Goal: Communication & Community: Answer question/provide support

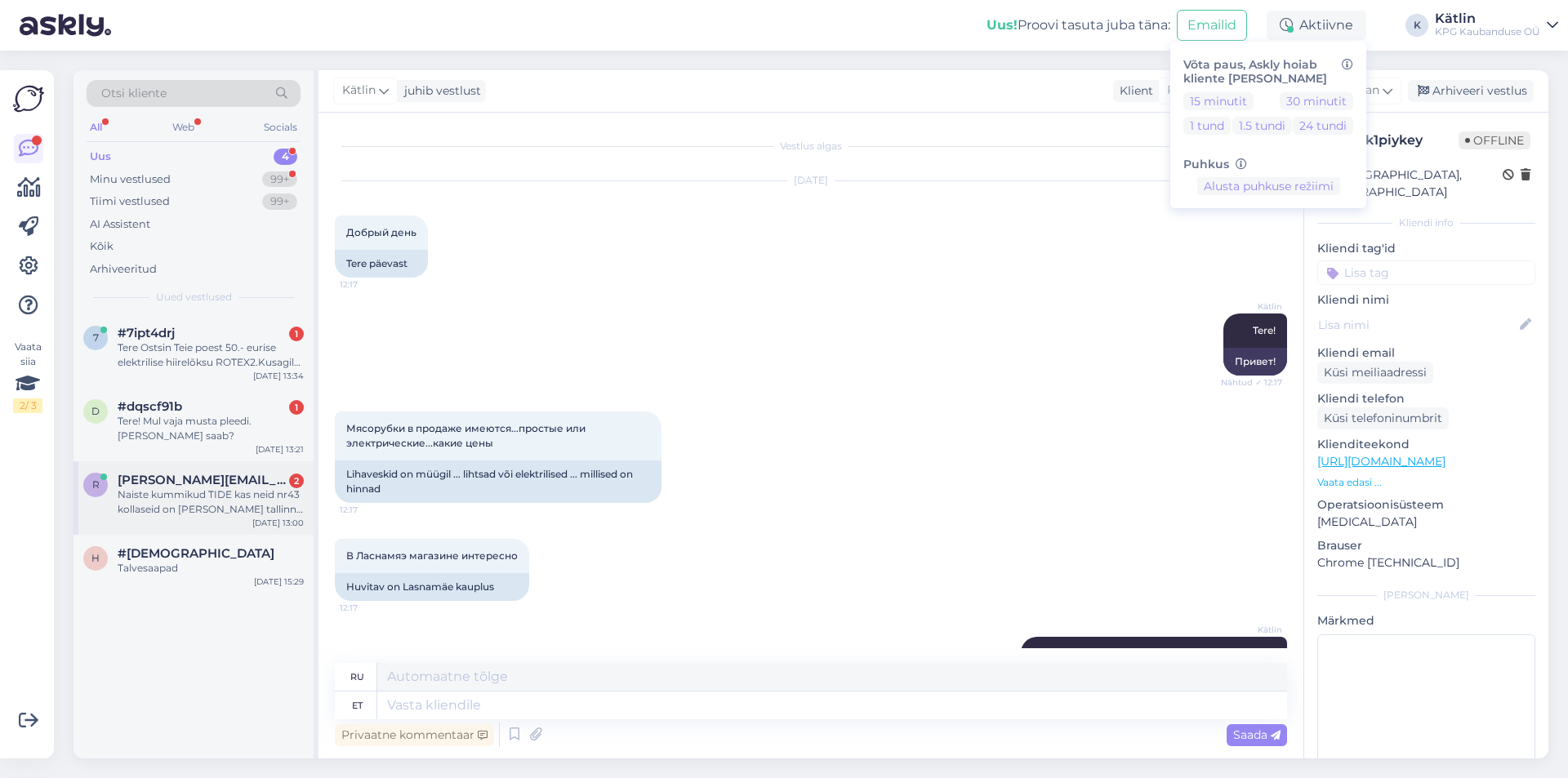
scroll to position [593, 0]
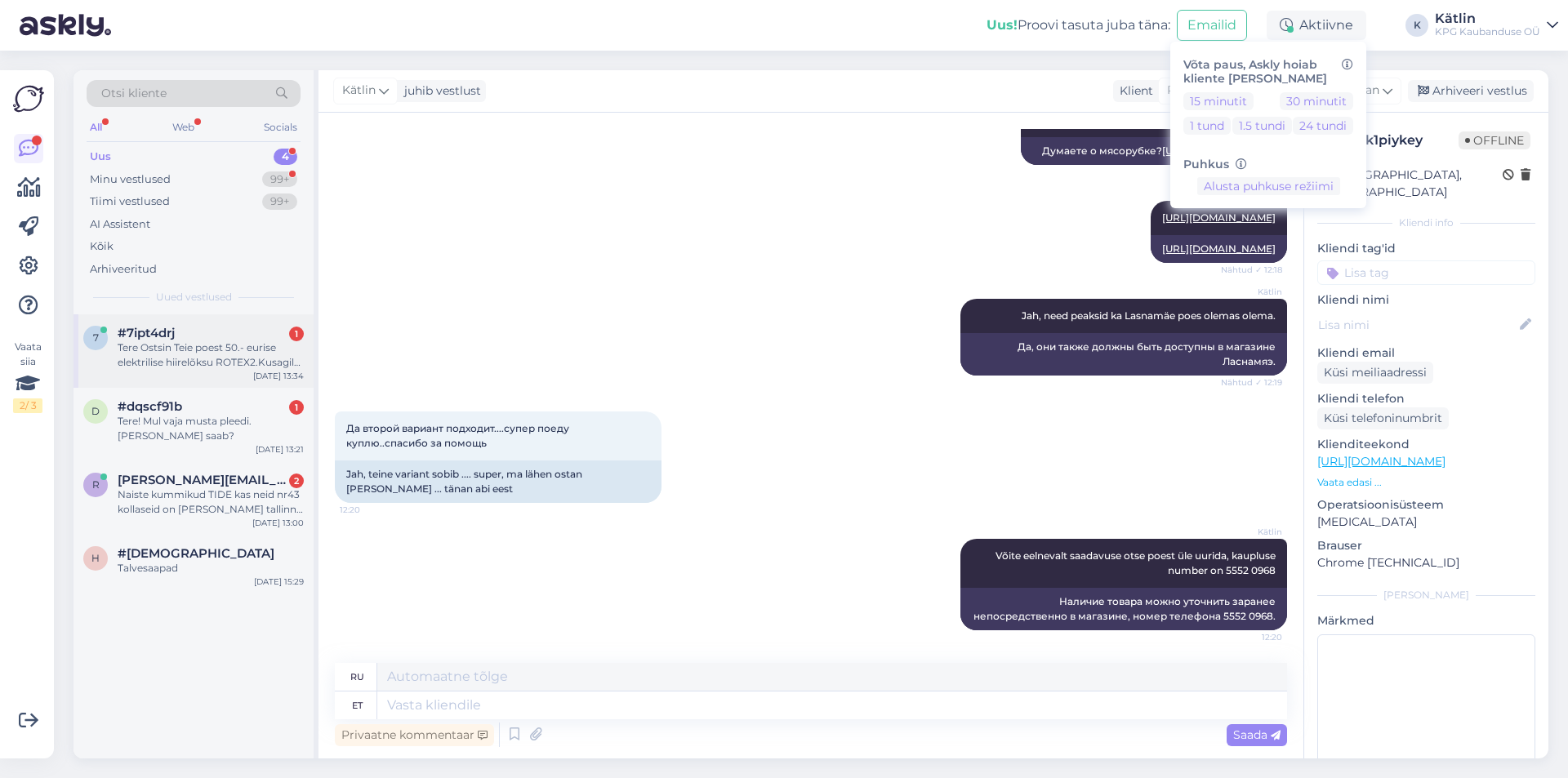
click at [189, 375] on div "7 #7ipt4drj 1 Tere Ostsin Teie poest 50.- eurise elektrilise hiirelõksu ROTEX2.…" at bounding box center [193, 351] width 240 height 73
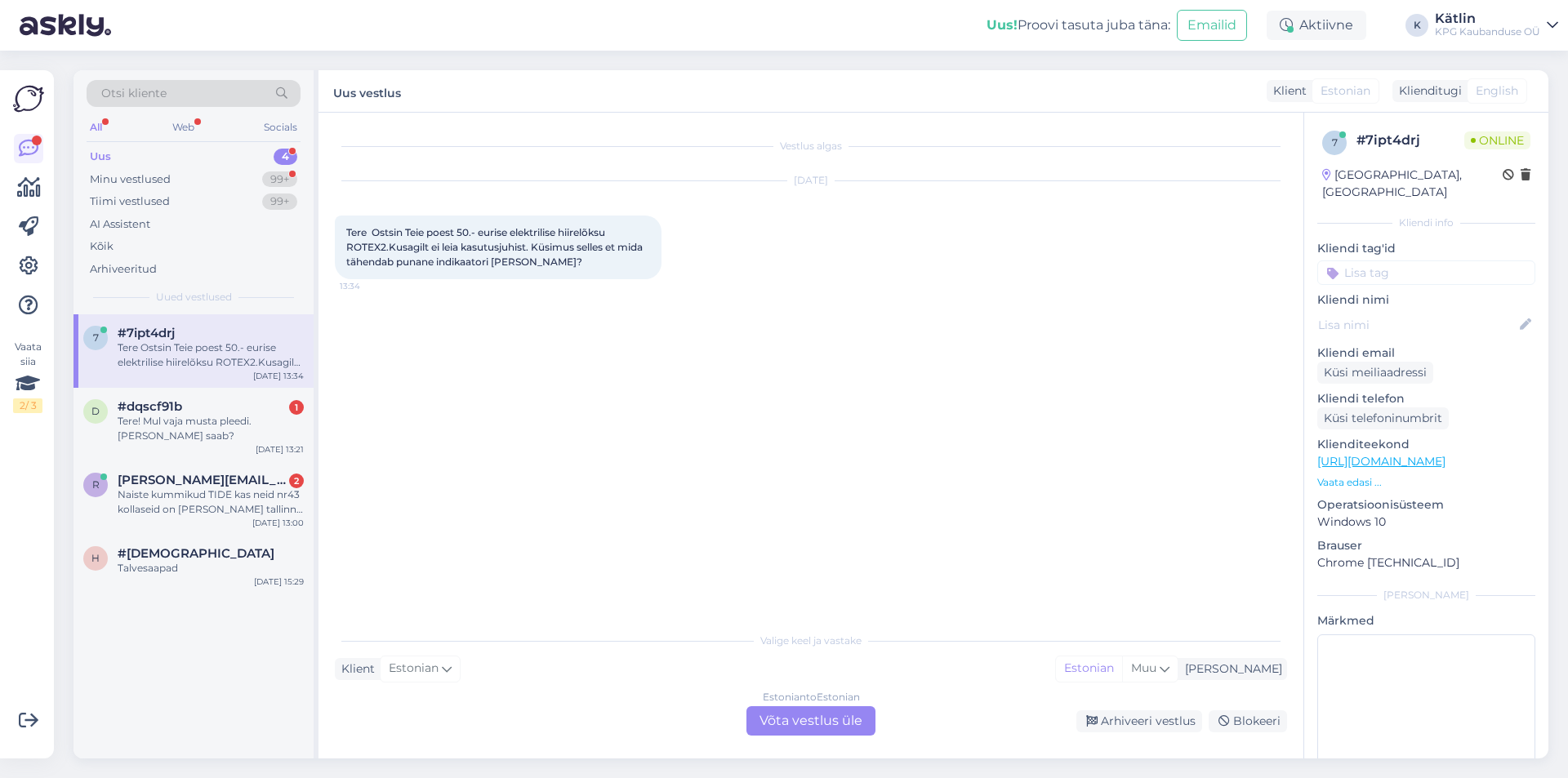
click at [778, 725] on div "Estonian to Estonian Võta vestlus üle" at bounding box center [811, 721] width 129 height 30
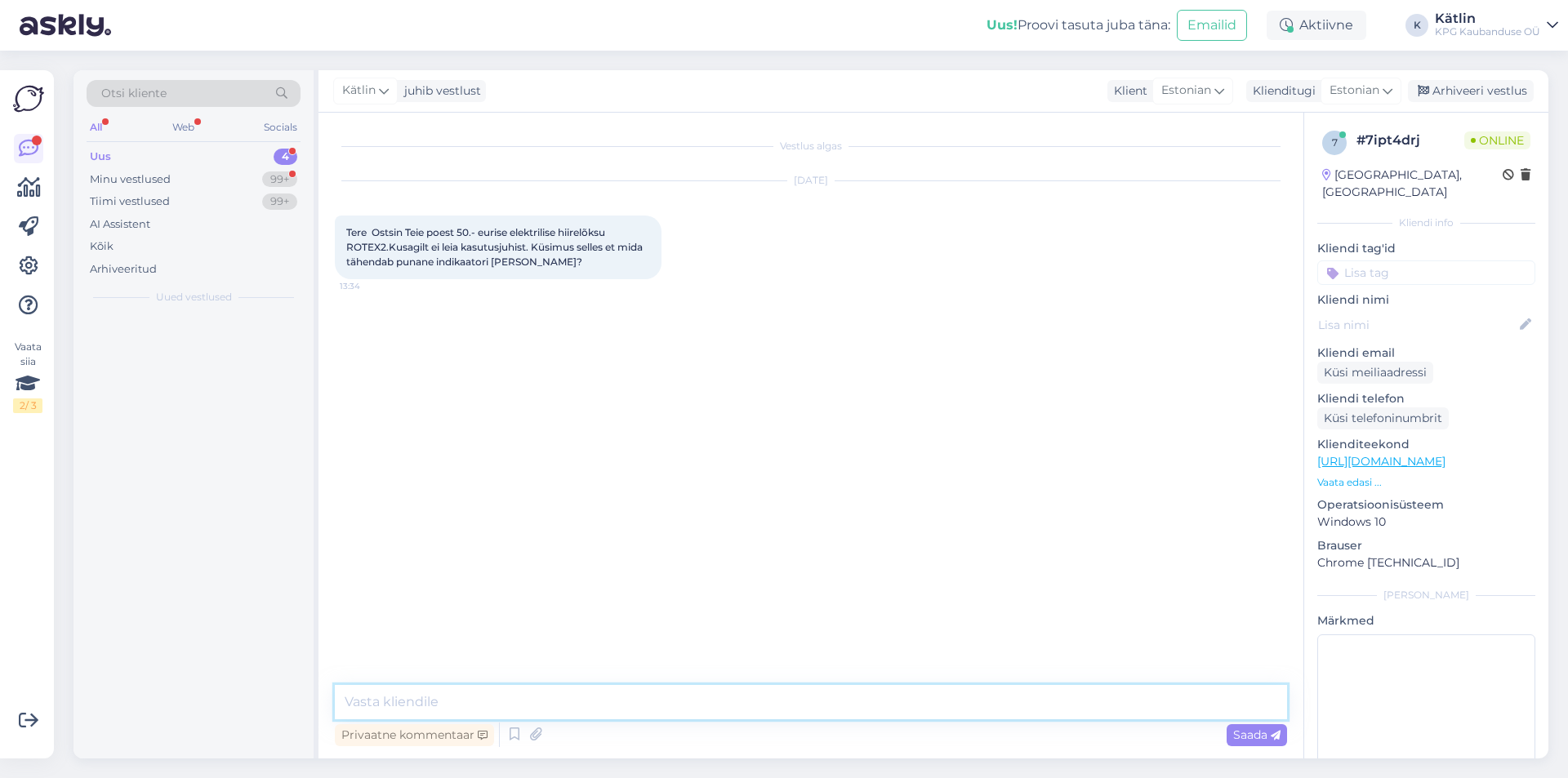
click at [770, 709] on textarea at bounding box center [811, 702] width 952 height 35
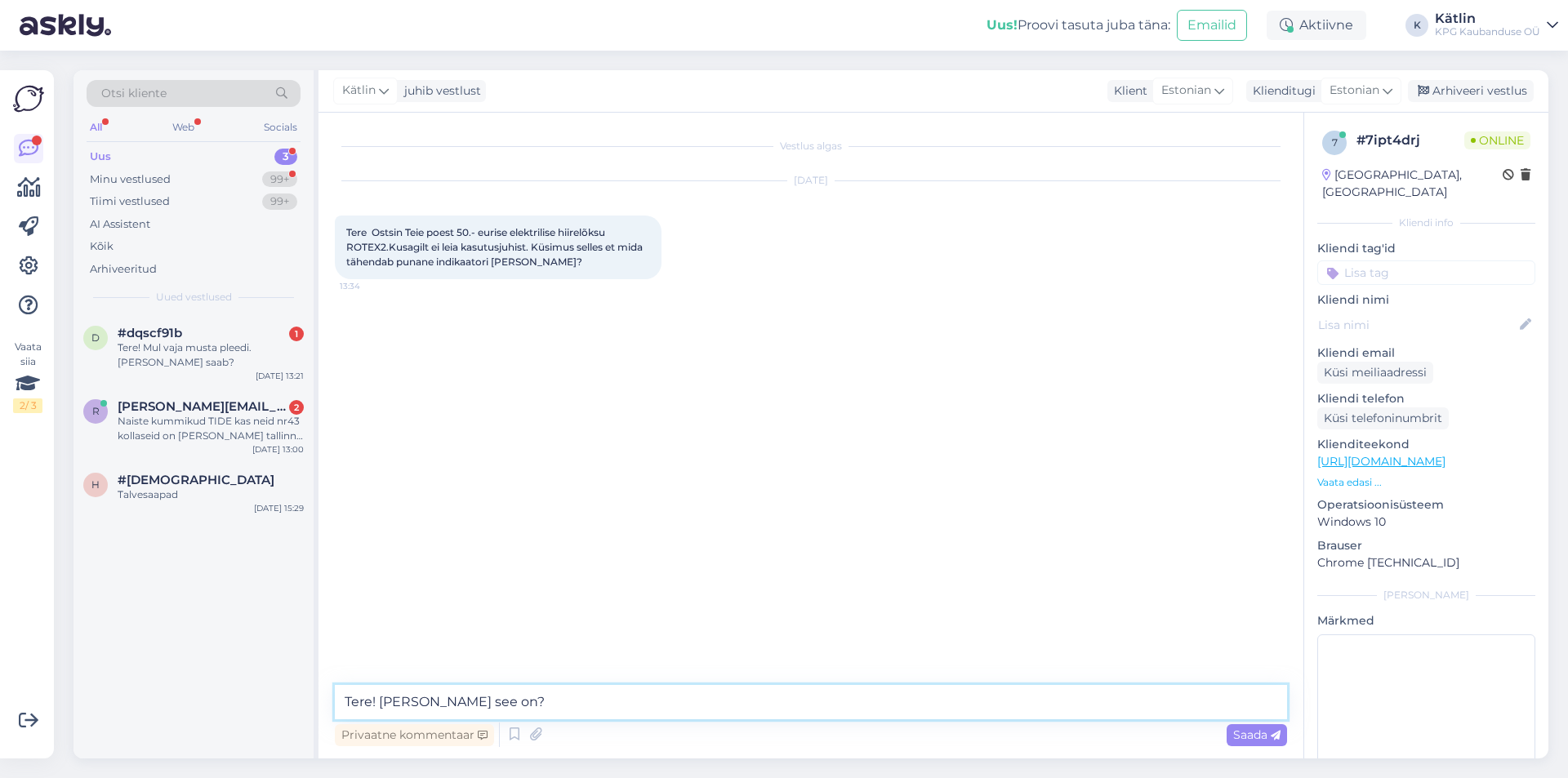
type textarea "Tere! [PERSON_NAME] see on?"
drag, startPoint x: 456, startPoint y: 697, endPoint x: 274, endPoint y: 701, distance: 182.0
click at [274, 701] on div "Otsi kliente All Web Socials Uus 3 Minu vestlused 99+ Tiimi vestlused 99+ AI As…" at bounding box center [810, 414] width 1474 height 688
paste textarea "[URL][DOMAIN_NAME]"
type textarea "[PERSON_NAME] toode meie valikus on see: [URL][DOMAIN_NAME]"
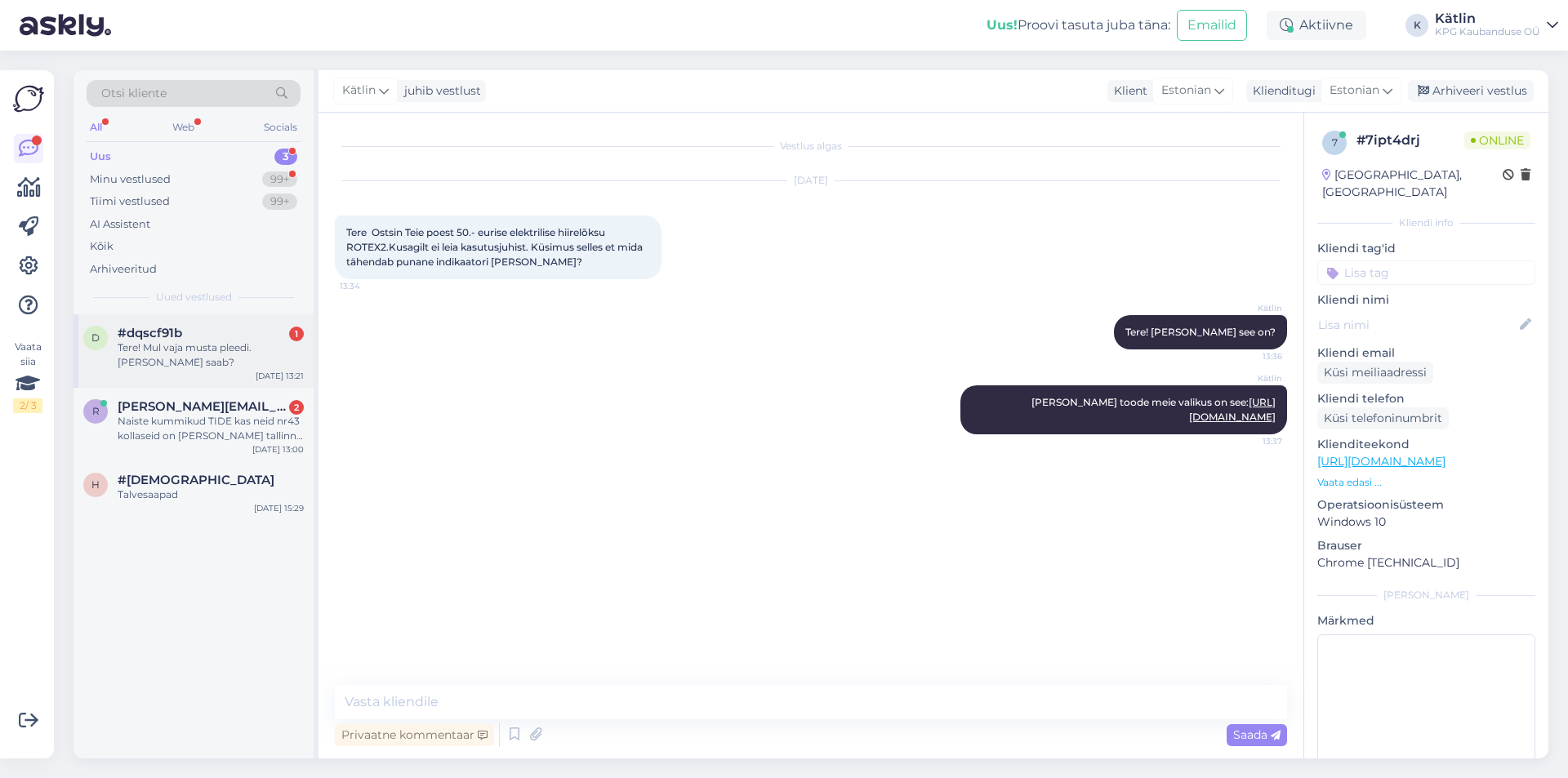
click at [228, 346] on div "Tere! Mul vaja musta pleedi. [PERSON_NAME] saab?" at bounding box center [210, 356] width 186 height 30
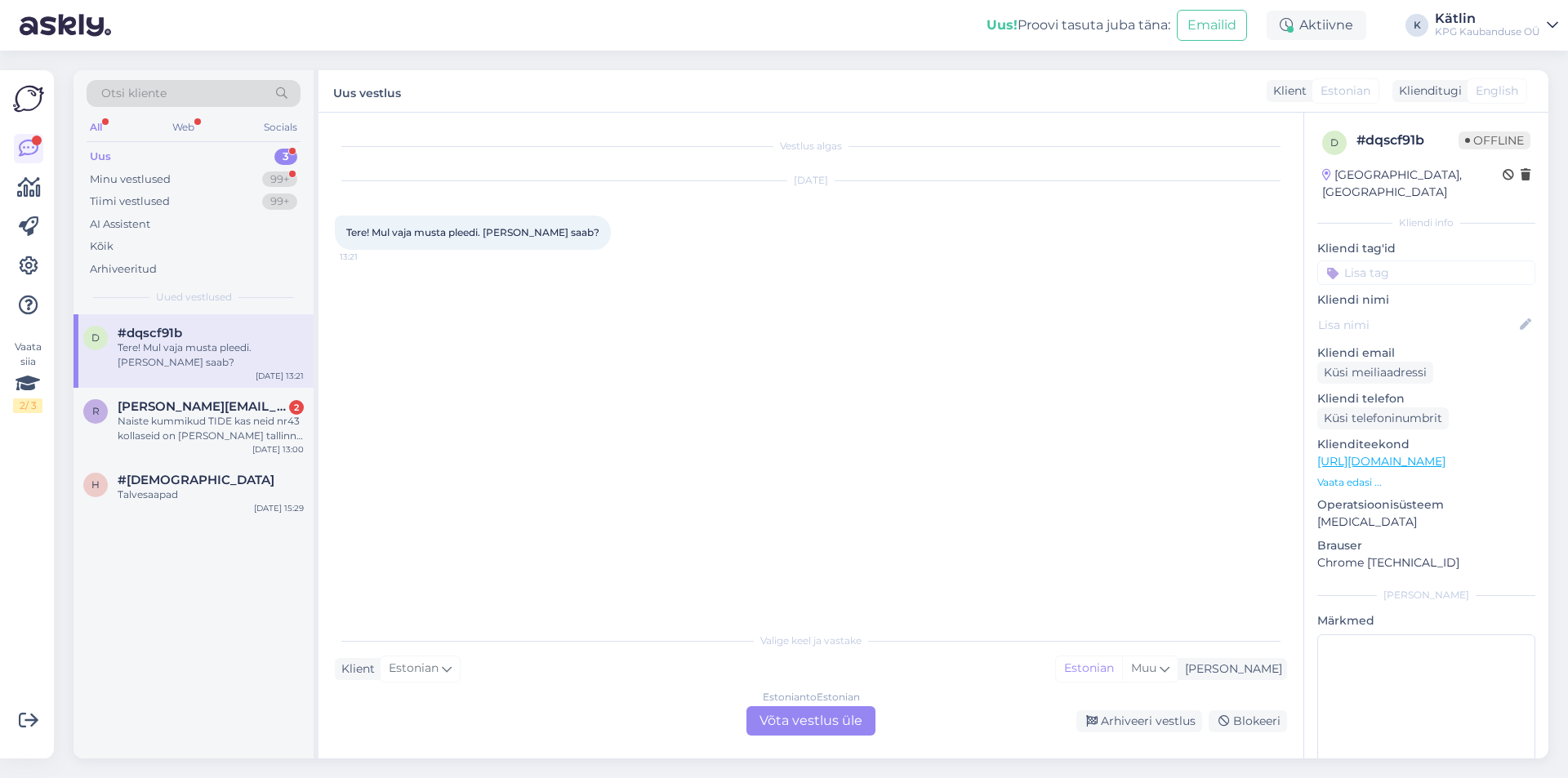
click at [812, 730] on div "Estonian to Estonian Võta vestlus üle" at bounding box center [811, 721] width 129 height 30
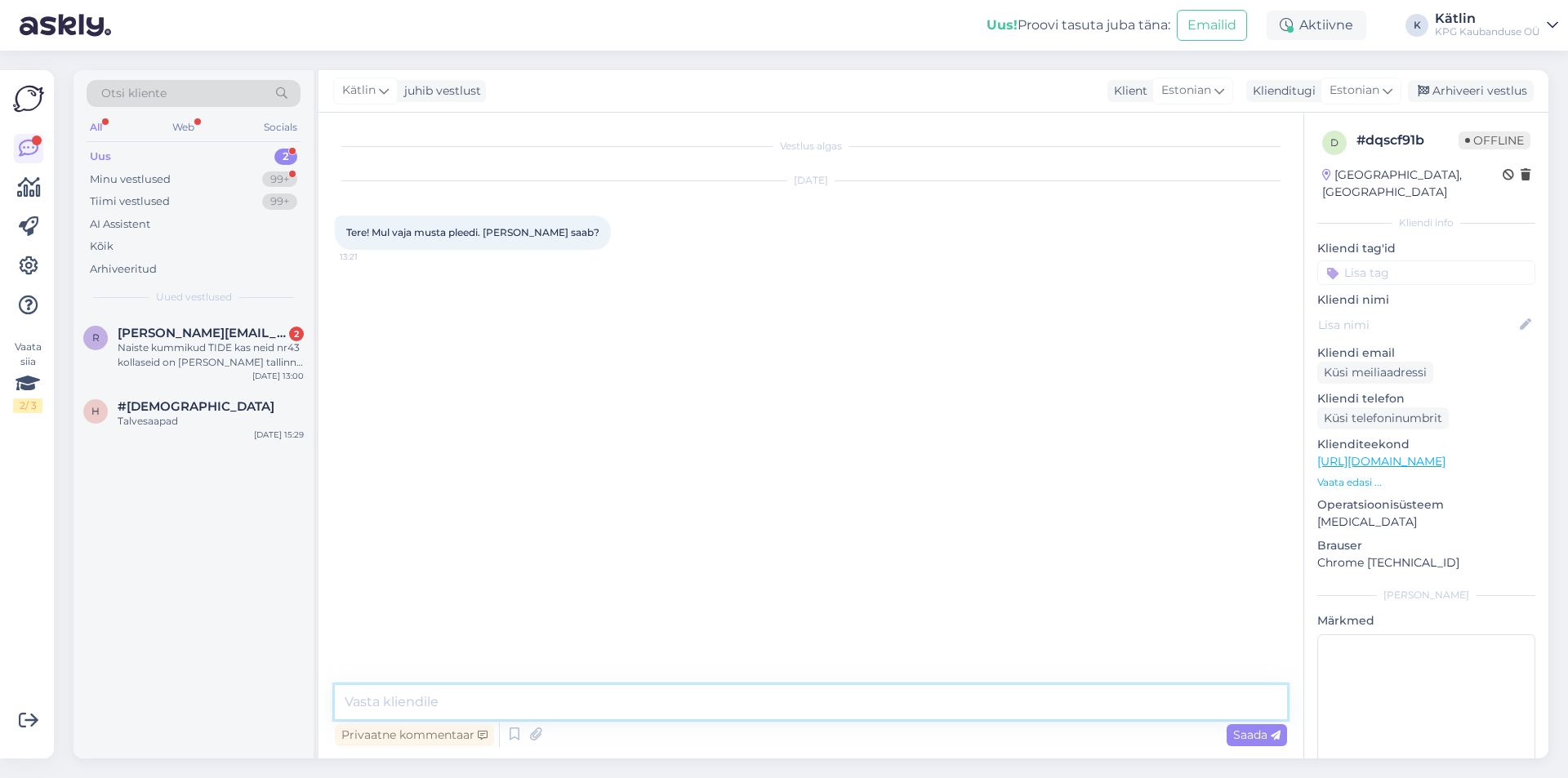
click at [496, 710] on textarea at bounding box center [811, 702] width 952 height 35
type textarea "Tere! Meie valikus üleni musta ei ole kahjuks."
click at [149, 320] on div "r [PERSON_NAME][EMAIL_ADDRESS][DOMAIN_NAME] 2 Naiste kummikud TIDE kas neid nr4…" at bounding box center [193, 351] width 240 height 73
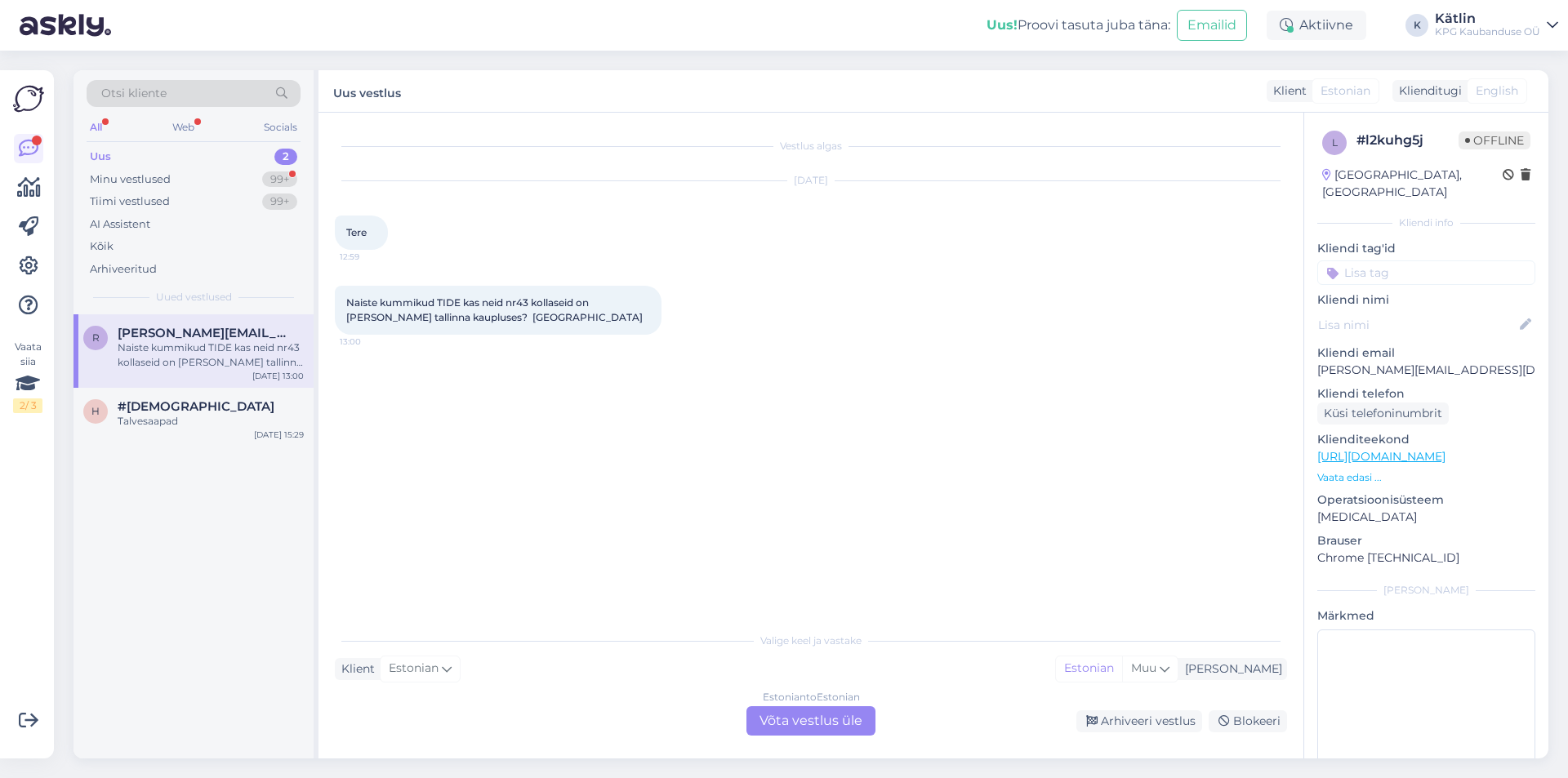
click at [779, 718] on div "Estonian to Estonian Võta vestlus üle" at bounding box center [811, 721] width 129 height 30
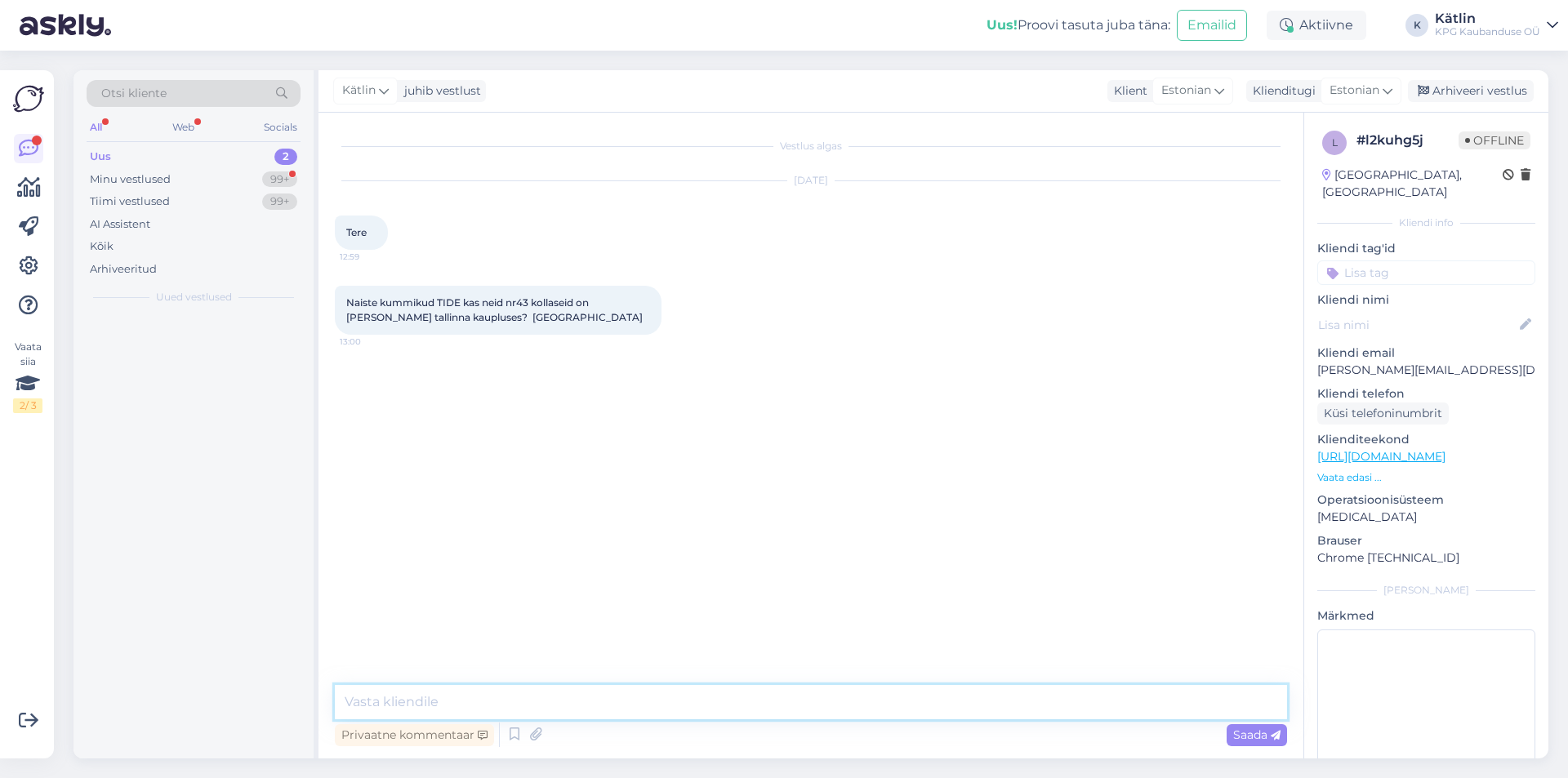
click at [761, 711] on textarea at bounding box center [811, 702] width 952 height 35
type textarea "Tere!"
click at [612, 697] on textarea at bounding box center [811, 702] width 952 height 35
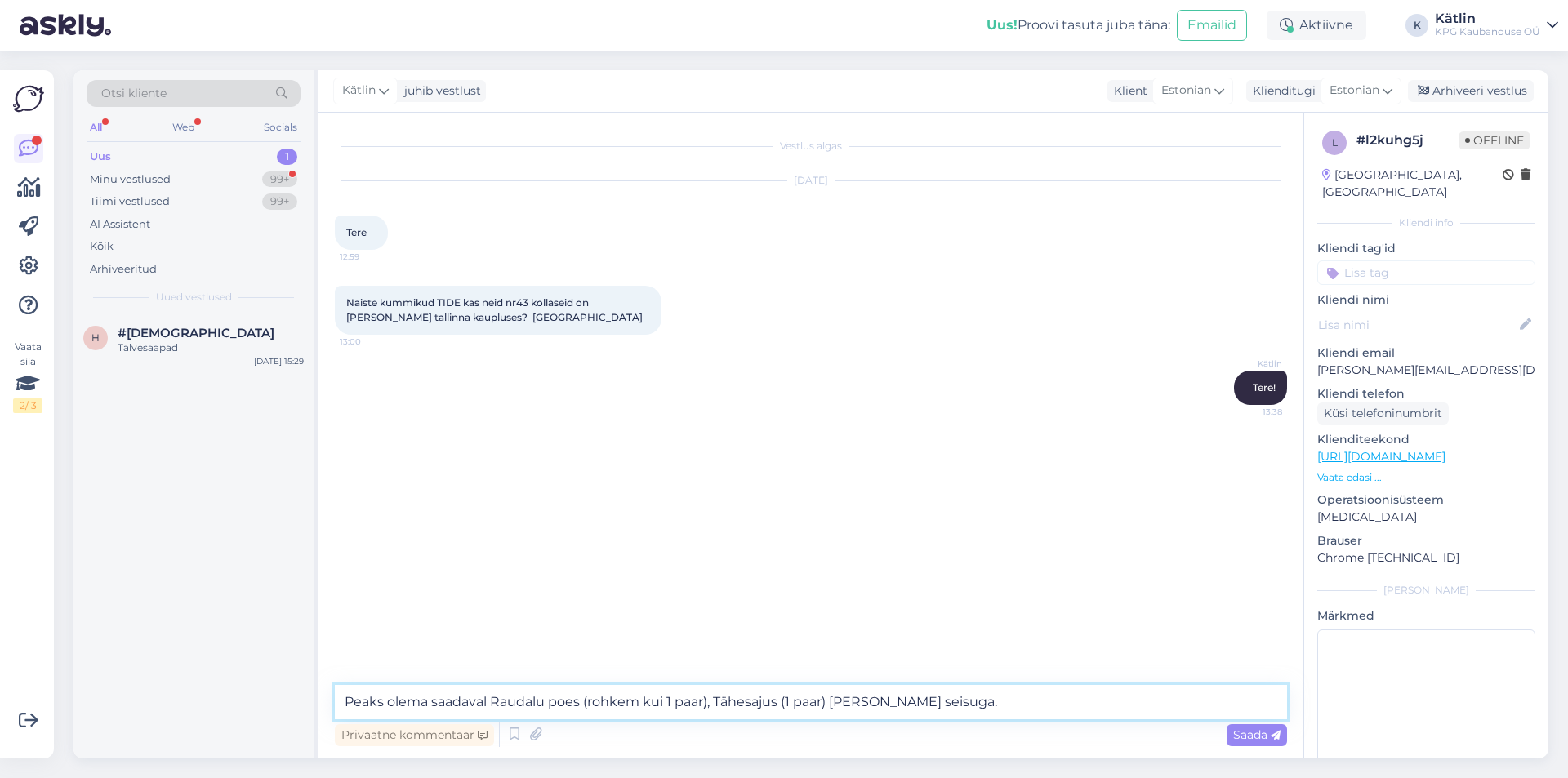
type textarea "Peaks olema saadaval Raudalu poes (rohkem kui 1 paar), Tähesajus (1 paar) [PERS…"
click at [939, 702] on textarea "Peaks olema saadaval Raudalu poes (rohkem kui 1 paar), Tähesajus (1 paar) [PERS…" at bounding box center [811, 702] width 952 height 35
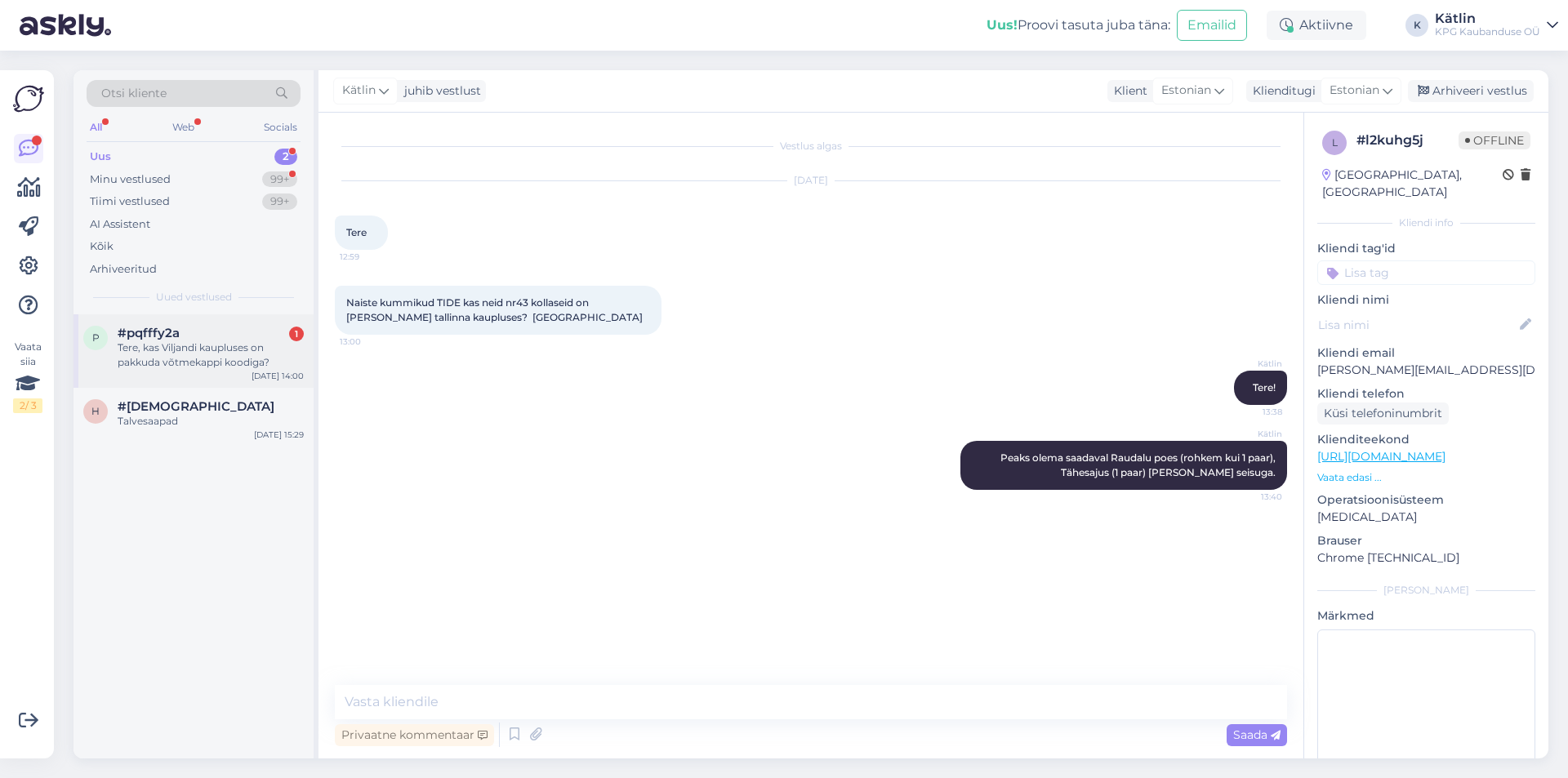
click at [143, 328] on span "#pqfffy2a" at bounding box center [149, 334] width 62 height 15
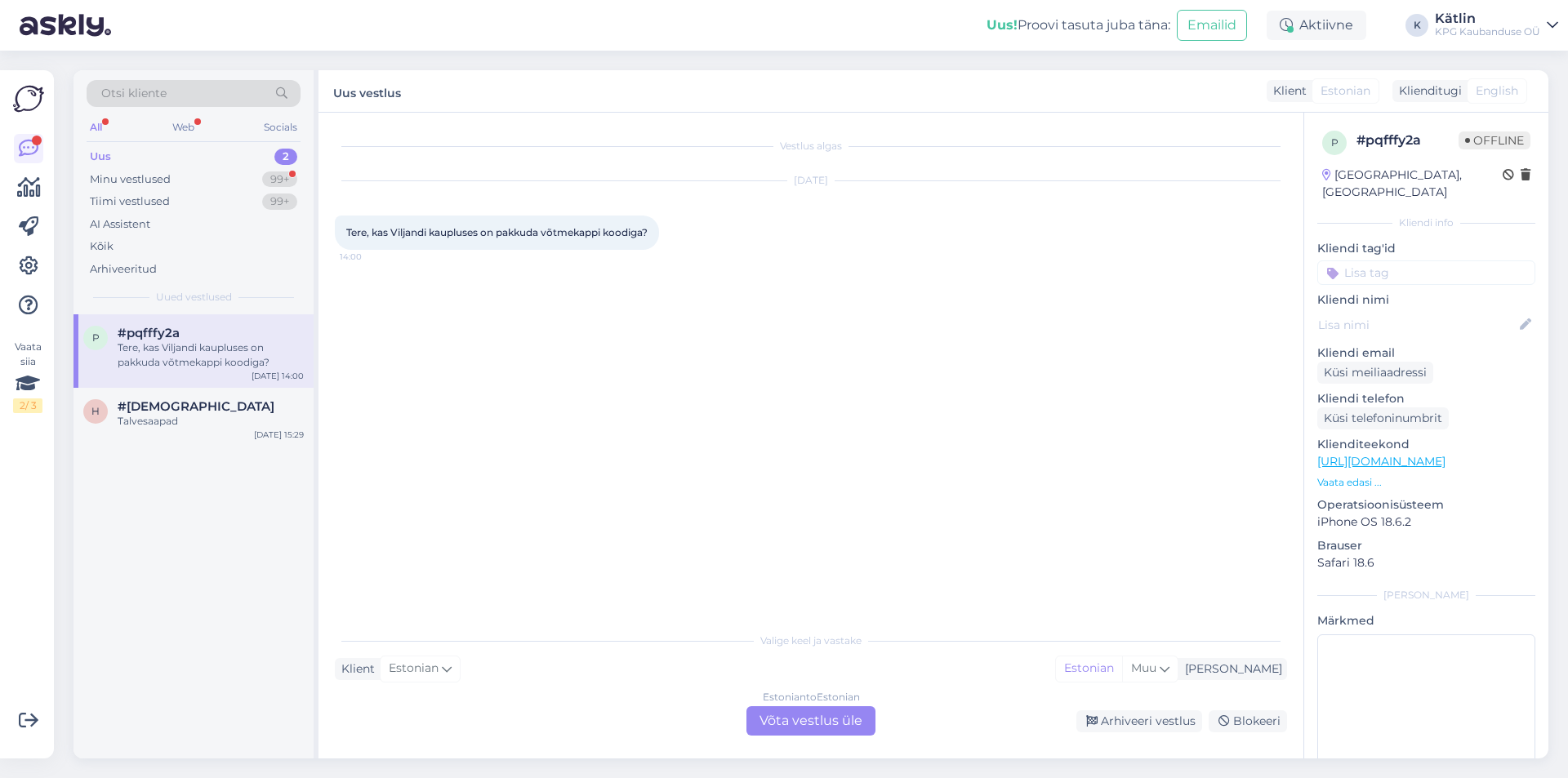
click at [1409, 454] on link "[URL][DOMAIN_NAME]" at bounding box center [1381, 462] width 128 height 15
click at [803, 729] on div "Estonian to Estonian Võta vestlus üle" at bounding box center [811, 721] width 129 height 30
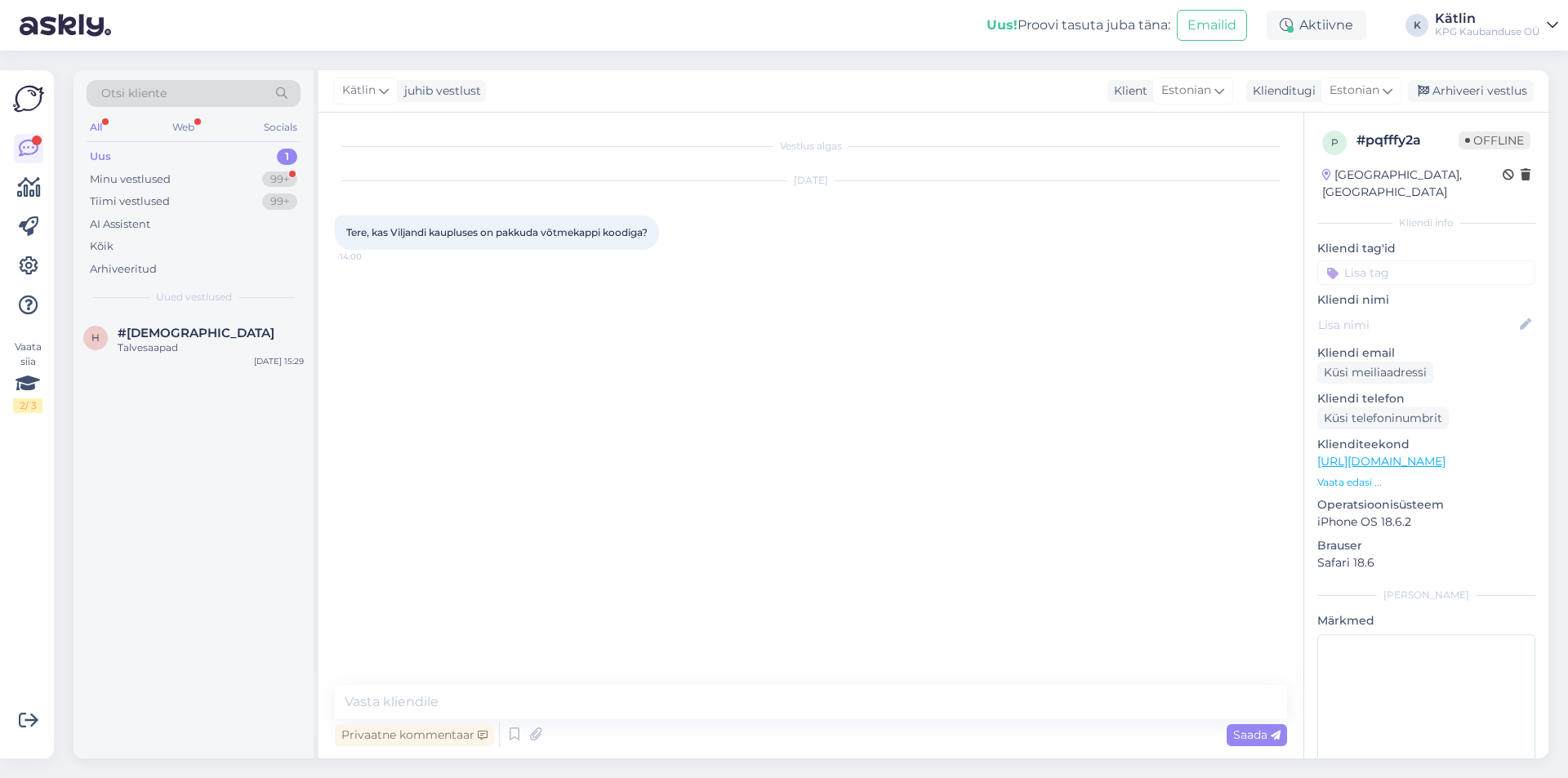
click at [798, 721] on div "Privaatne kommentaar Saada" at bounding box center [811, 735] width 952 height 31
click at [807, 703] on textarea at bounding box center [811, 702] width 952 height 35
type textarea "Tere! Jah, peaks olema saadaval."
